Goal: Check status: Check status

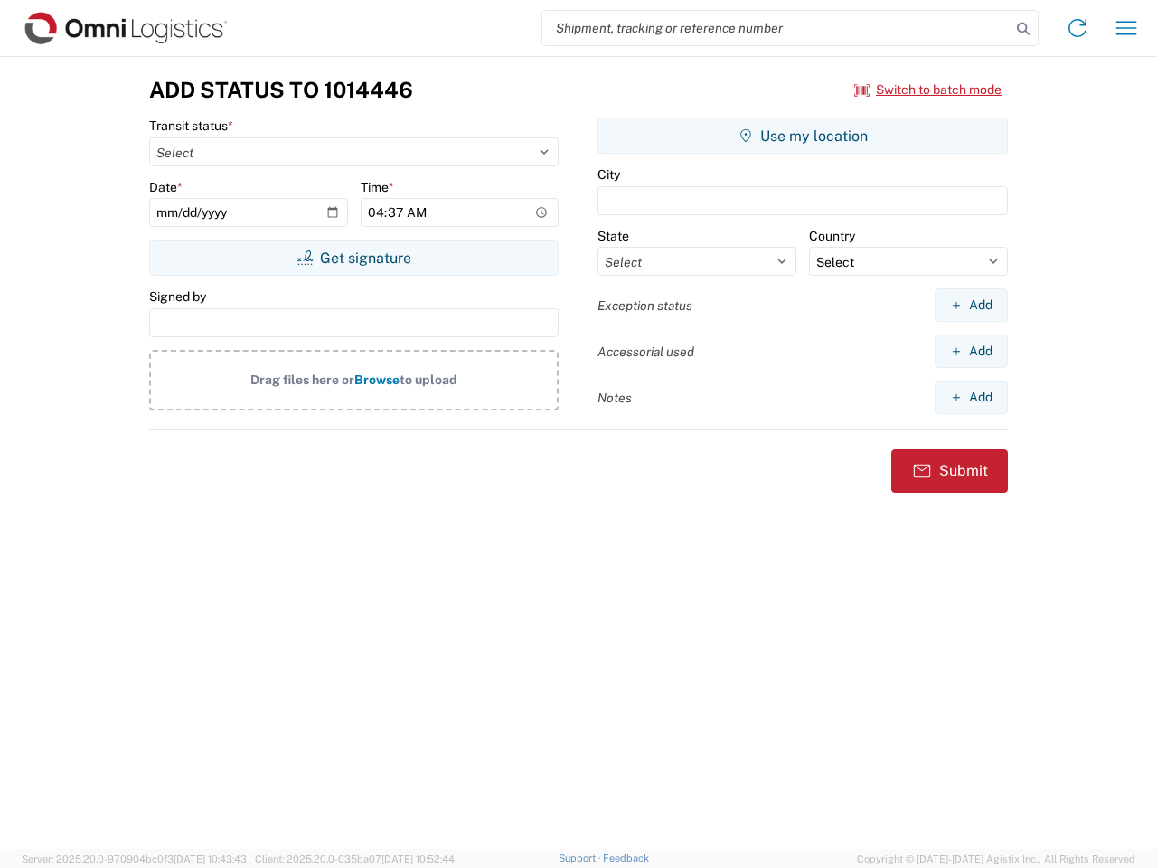
click at [776, 28] on input "search" at bounding box center [776, 28] width 468 height 34
click at [1023, 29] on icon at bounding box center [1023, 28] width 25 height 25
click at [1077, 28] on icon at bounding box center [1077, 28] width 29 height 29
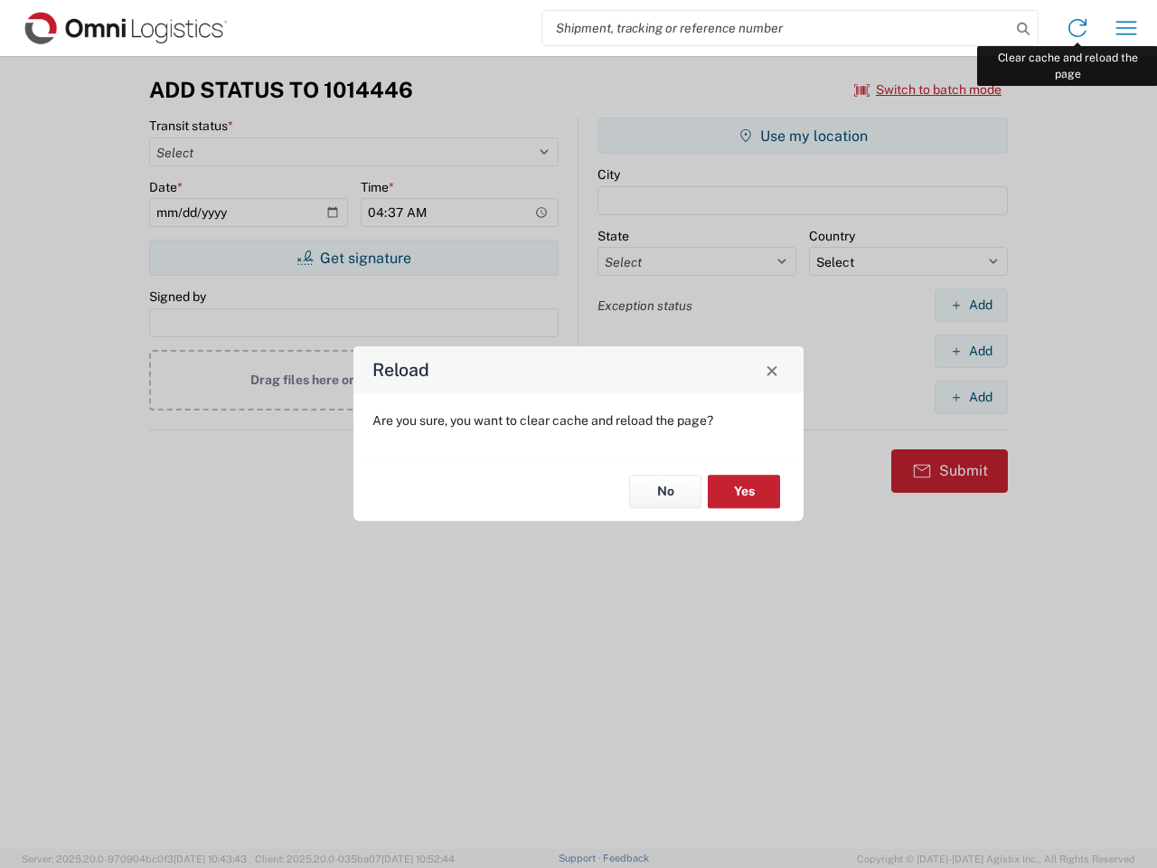
click at [1126, 28] on div "Reload Are you sure, you want to clear cache and reload the page? No Yes" at bounding box center [578, 434] width 1157 height 868
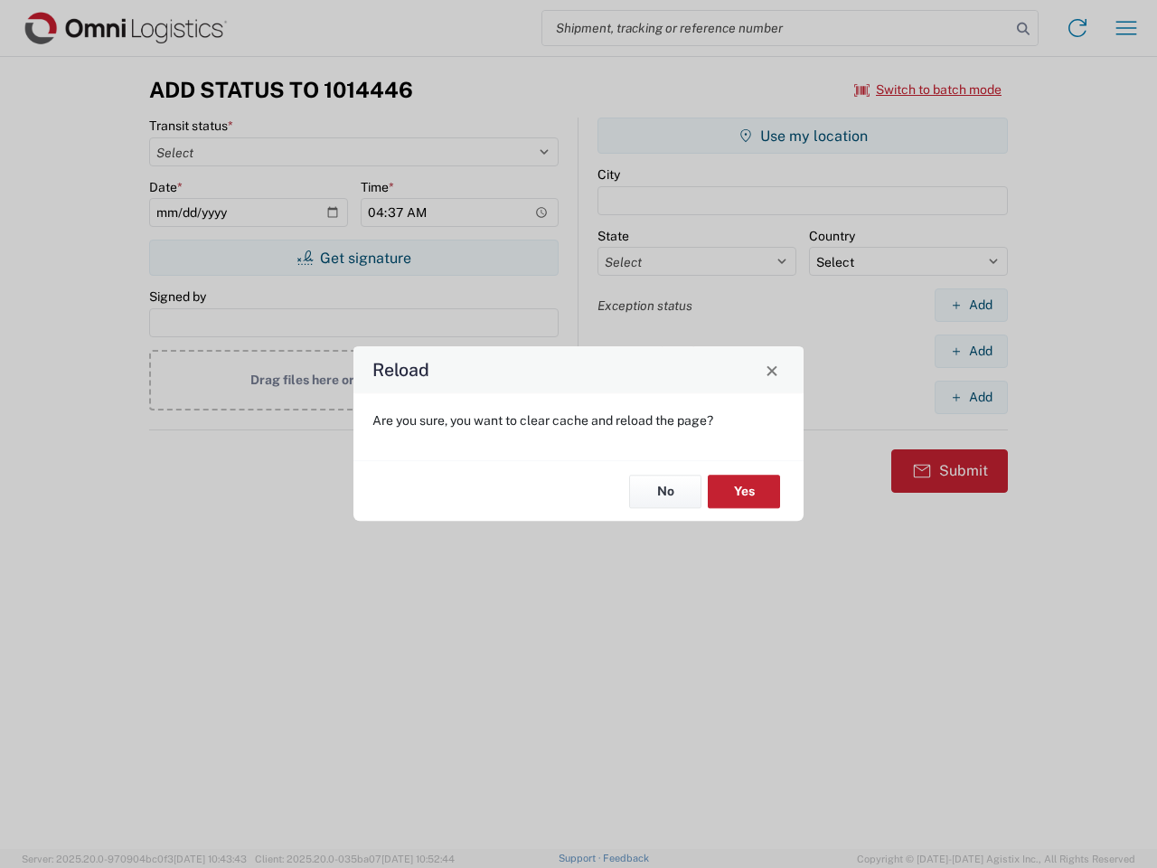
click at [928, 89] on div "Reload Are you sure, you want to clear cache and reload the page? No Yes" at bounding box center [578, 434] width 1157 height 868
click at [353, 258] on div "Reload Are you sure, you want to clear cache and reload the page? No Yes" at bounding box center [578, 434] width 1157 height 868
click at [803, 136] on div "Reload Are you sure, you want to clear cache and reload the page? No Yes" at bounding box center [578, 434] width 1157 height 868
click at [971, 305] on div "Reload Are you sure, you want to clear cache and reload the page? No Yes" at bounding box center [578, 434] width 1157 height 868
click at [971, 351] on div "Reload Are you sure, you want to clear cache and reload the page? No Yes" at bounding box center [578, 434] width 1157 height 868
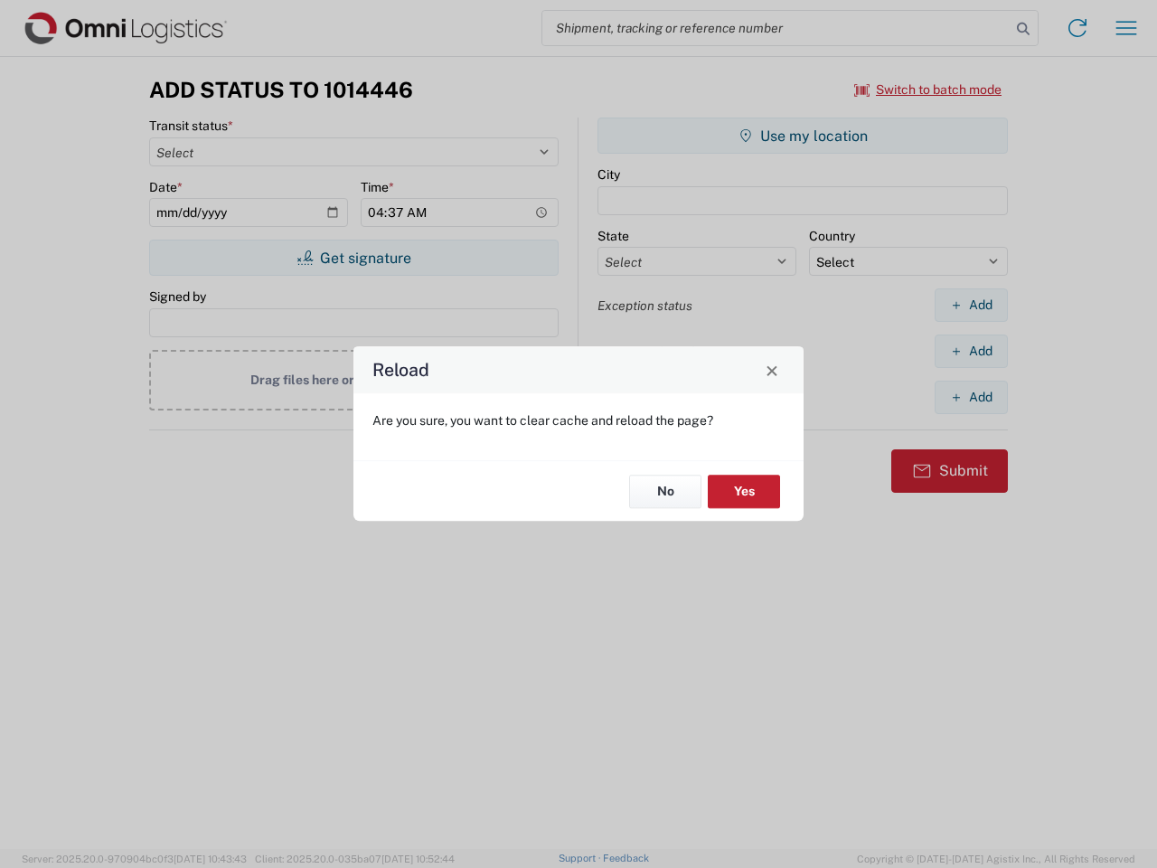
click at [971, 397] on div "Reload Are you sure, you want to clear cache and reload the page? No Yes" at bounding box center [578, 434] width 1157 height 868
